Goal: Transaction & Acquisition: Download file/media

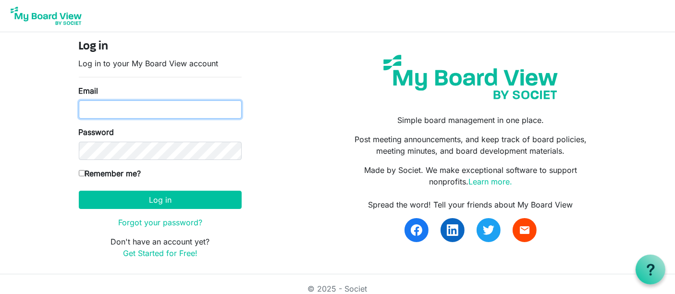
click at [166, 108] on input "Email" at bounding box center [160, 109] width 163 height 18
type input "[EMAIL_ADDRESS][DOMAIN_NAME]"
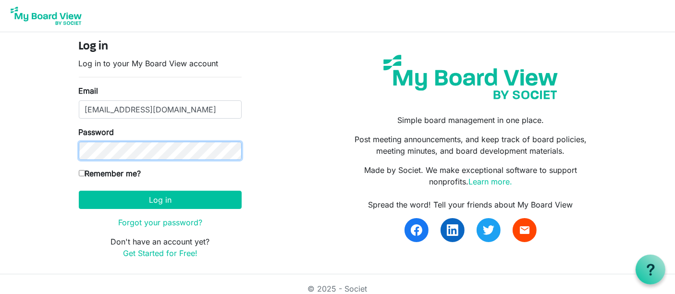
click at [79, 191] on button "Log in" at bounding box center [160, 200] width 163 height 18
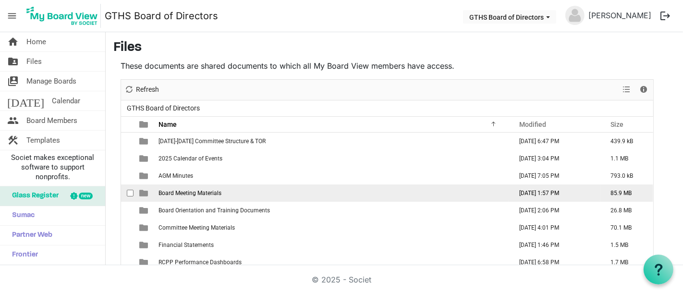
click at [211, 193] on span "Board Meeting Materials" at bounding box center [190, 193] width 63 height 7
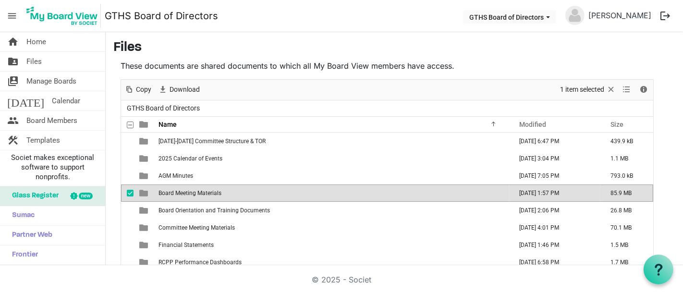
click at [211, 193] on span "Board Meeting Materials" at bounding box center [190, 193] width 63 height 7
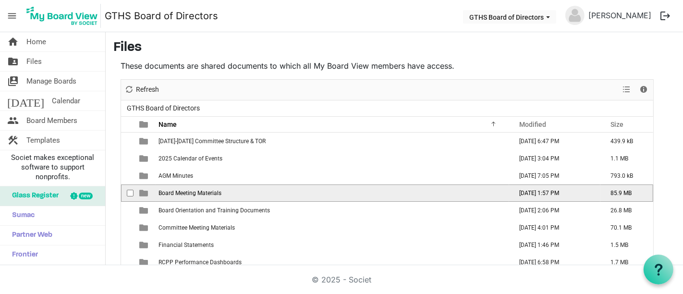
click at [211, 193] on span "Board Meeting Materials" at bounding box center [190, 193] width 63 height 7
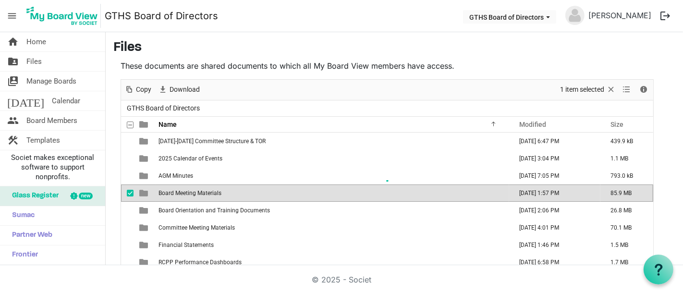
scroll to position [29, 0]
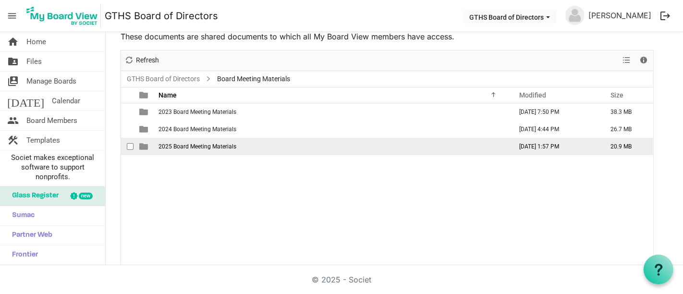
click at [242, 148] on td "2025 Board Meeting Materials" at bounding box center [333, 146] width 354 height 17
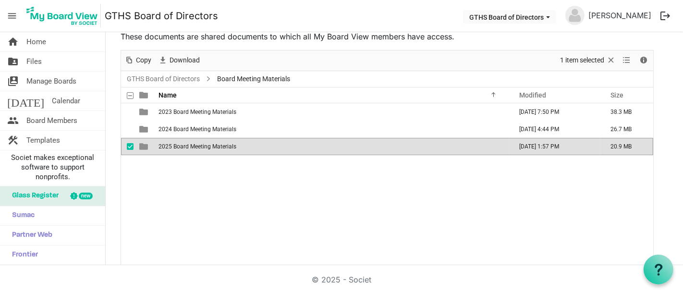
click at [242, 148] on td "2025 Board Meeting Materials" at bounding box center [333, 146] width 354 height 17
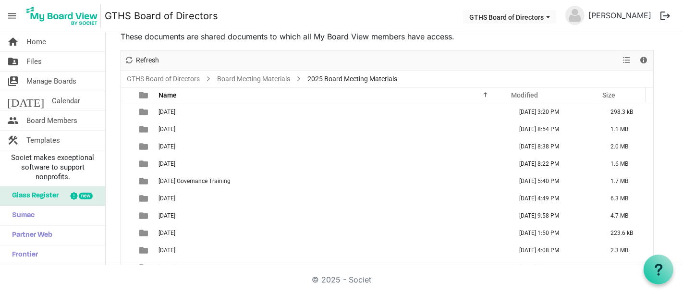
scroll to position [27, 0]
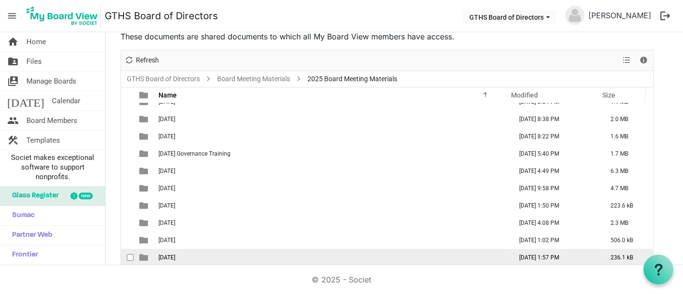
click at [528, 259] on td "September 08, 2025 1:57 PM" at bounding box center [554, 257] width 91 height 17
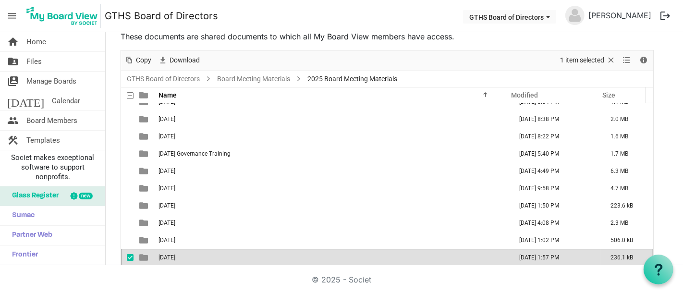
click at [528, 259] on td "September 08, 2025 1:57 PM" at bounding box center [554, 257] width 91 height 17
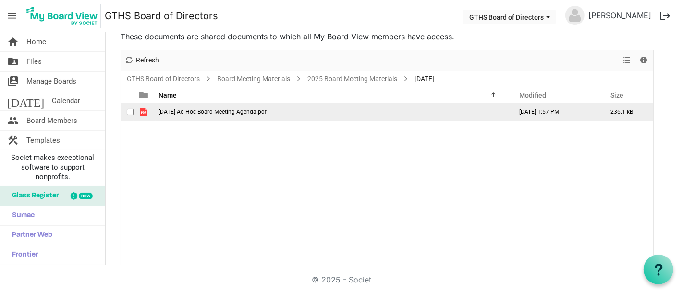
click at [221, 115] on td "2025.09.11 Ad Hoc Board Meeting Agenda.pdf" at bounding box center [333, 111] width 354 height 17
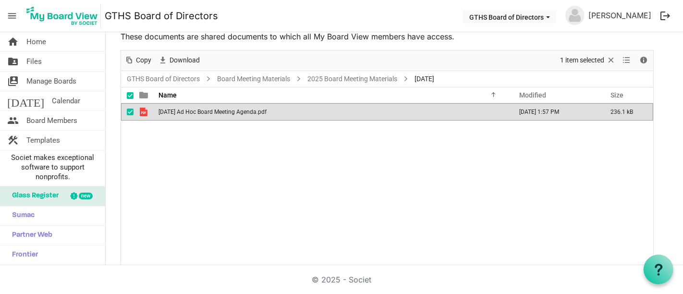
click at [221, 115] on td "2025.09.11 Ad Hoc Board Meeting Agenda.pdf" at bounding box center [333, 111] width 354 height 17
